Goal: Find specific page/section: Find specific page/section

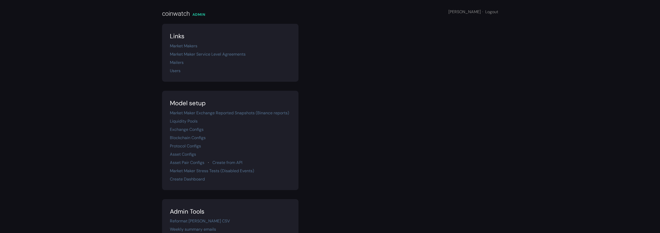
click at [227, 57] on div "Market Maker Service Level Agreements" at bounding box center [230, 54] width 121 height 6
click at [238, 56] on link "Market Maker Service Level Agreements" at bounding box center [208, 54] width 76 height 5
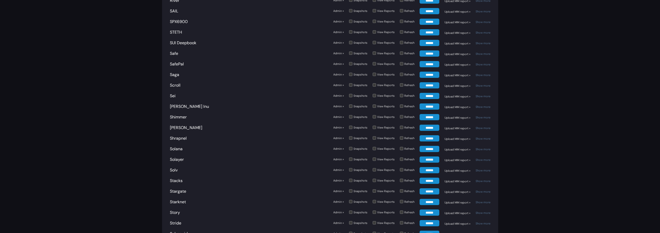
scroll to position [1517, 0]
click at [175, 203] on link "Starknet" at bounding box center [178, 201] width 16 height 5
